Goal: Use online tool/utility: Utilize a website feature to perform a specific function

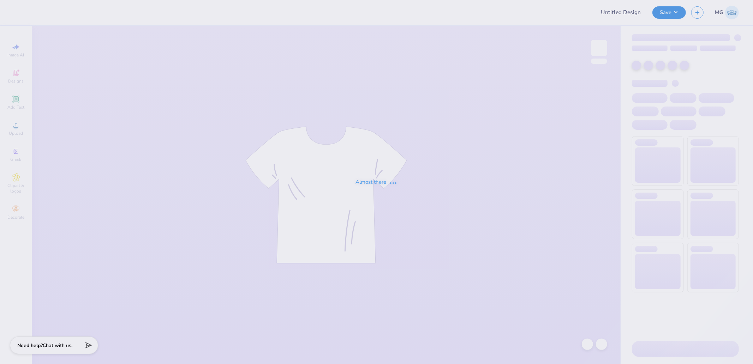
type input "ITW Adventure Trip T-Shirts"
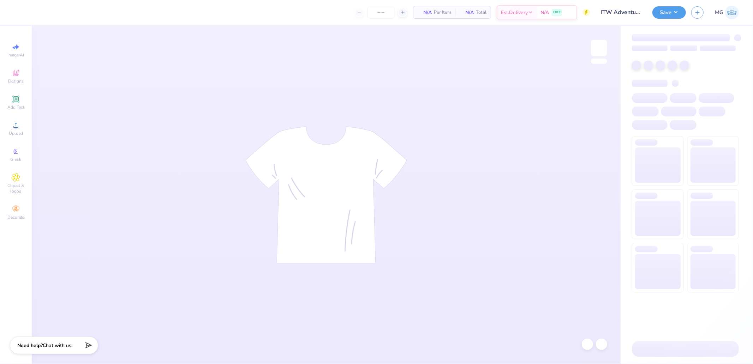
type input "24"
type input "ITW Adventure Trip T-Shirts"
type input "24"
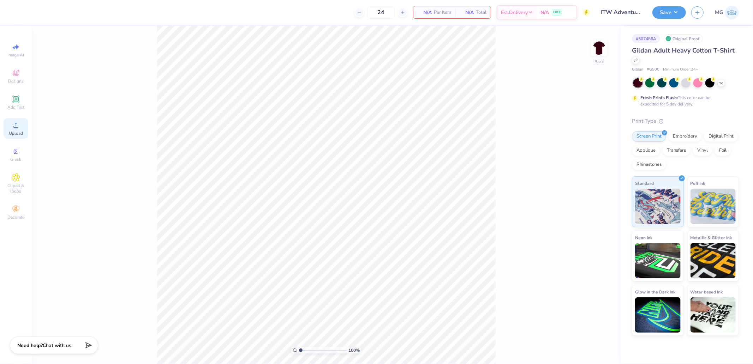
click at [15, 130] on div "Upload" at bounding box center [16, 128] width 25 height 21
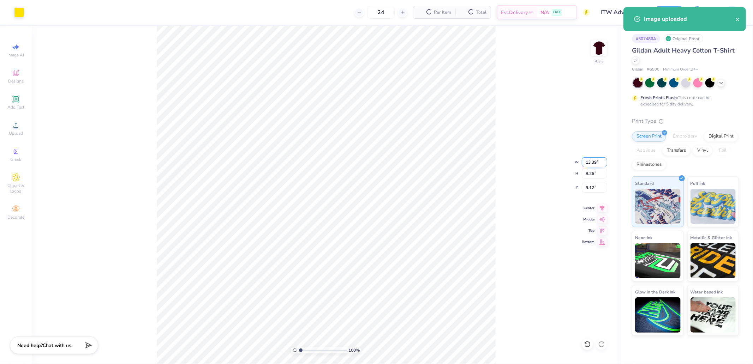
click at [535, 159] on input "13.39" at bounding box center [593, 162] width 25 height 10
click at [535, 165] on input "13.39" at bounding box center [593, 162] width 25 height 10
type input "10.00"
type input "6.17"
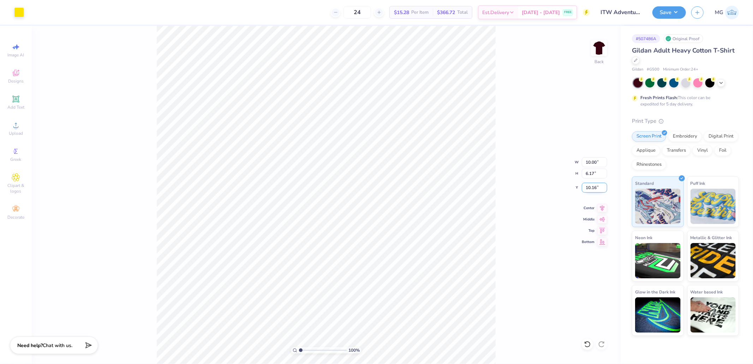
click at [535, 188] on input "10.16" at bounding box center [593, 188] width 25 height 10
type input "3.00"
click at [535, 54] on img at bounding box center [599, 48] width 28 height 28
click at [4, 132] on div "Upload" at bounding box center [16, 128] width 25 height 21
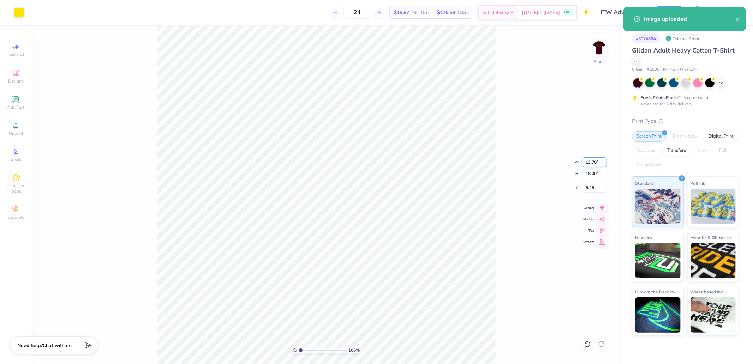
click at [535, 165] on input "13.70" at bounding box center [593, 162] width 25 height 10
type input "12.00"
type input "15.76"
type input "6.37"
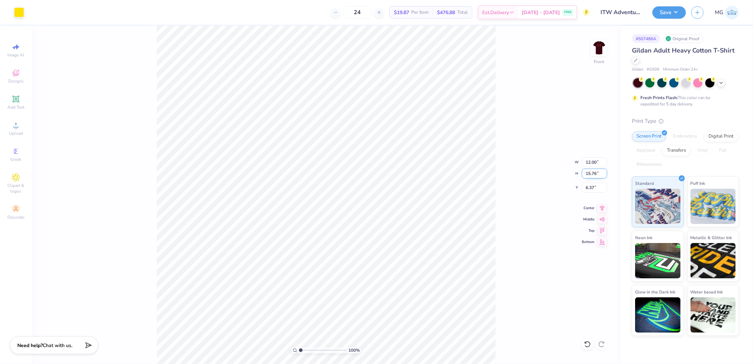
click at [535, 175] on input "15.76" at bounding box center [593, 174] width 25 height 10
type input "15"
type input "11.42"
type input "15.00"
click at [535, 229] on icon at bounding box center [602, 229] width 6 height 5
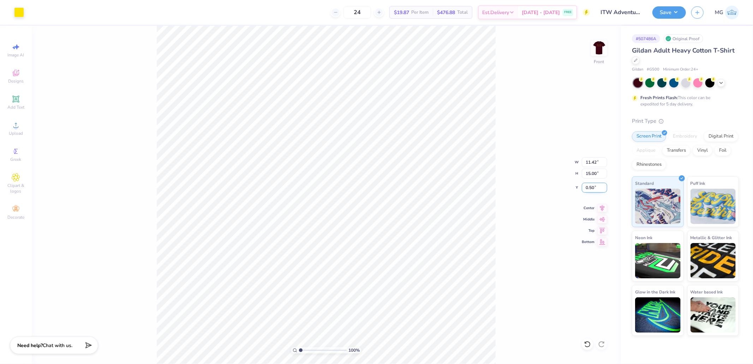
click at [535, 184] on input "0.50" at bounding box center [593, 188] width 25 height 10
type input "3.00"
click at [518, 121] on div "100 % Front W 11.42 11.42 " H 15.00 15.00 " Y 3.00 3.00 " Center Middle Top Bot…" at bounding box center [326, 195] width 589 height 338
click at [535, 12] on button "Save" at bounding box center [669, 11] width 34 height 12
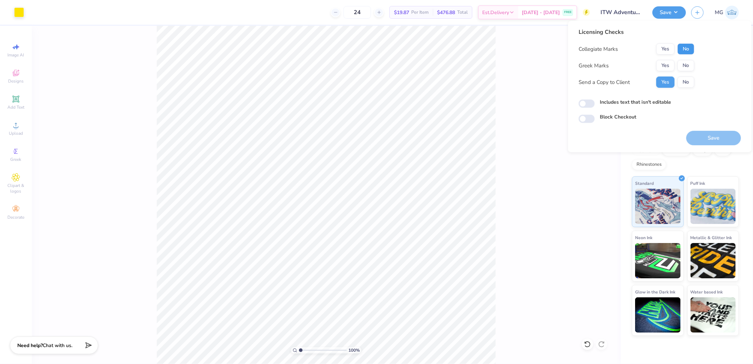
click at [535, 49] on button "No" at bounding box center [685, 48] width 17 height 11
click at [535, 61] on div "Collegiate Marks Yes No Greek Marks Yes No Send a Copy to Client Yes No" at bounding box center [636, 65] width 116 height 44
click at [535, 64] on button "No" at bounding box center [685, 65] width 17 height 11
click at [535, 137] on button "Save" at bounding box center [713, 138] width 55 height 14
